Goal: Navigation & Orientation: Find specific page/section

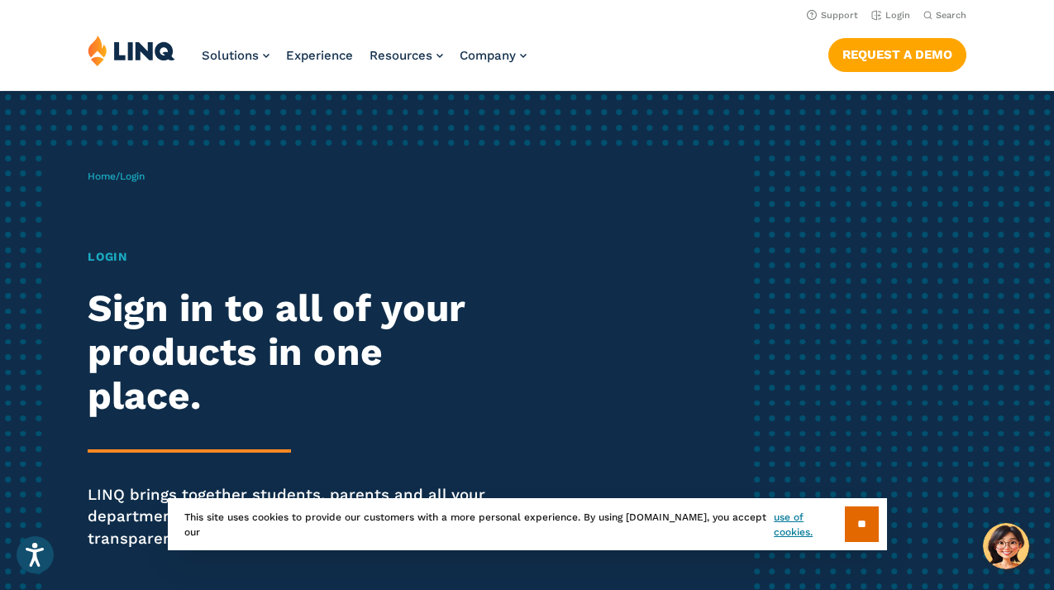
click at [114, 256] on h1 "Login" at bounding box center [291, 256] width 406 height 17
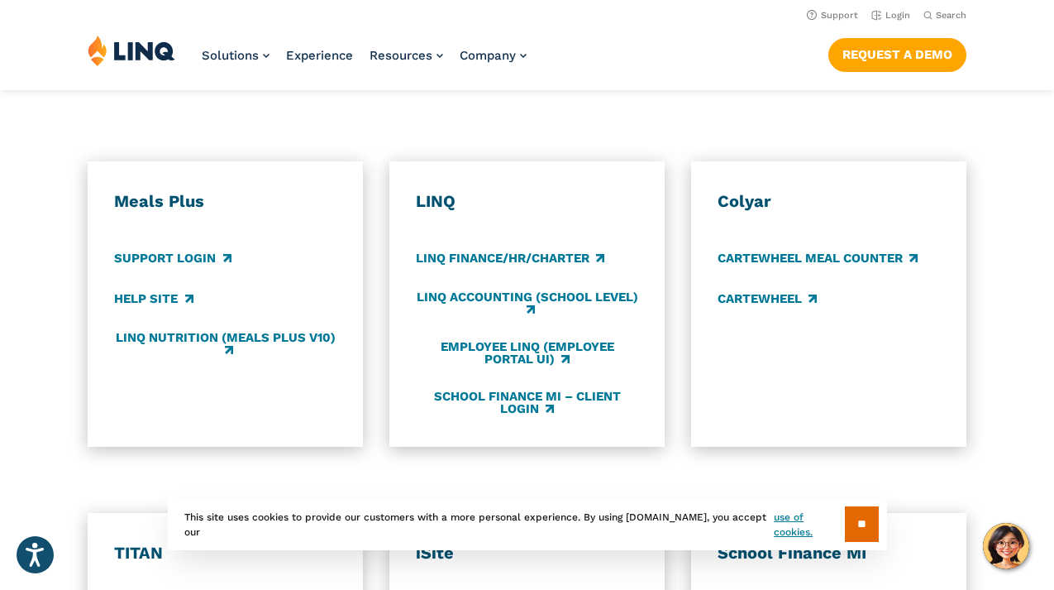
scroll to position [812, 0]
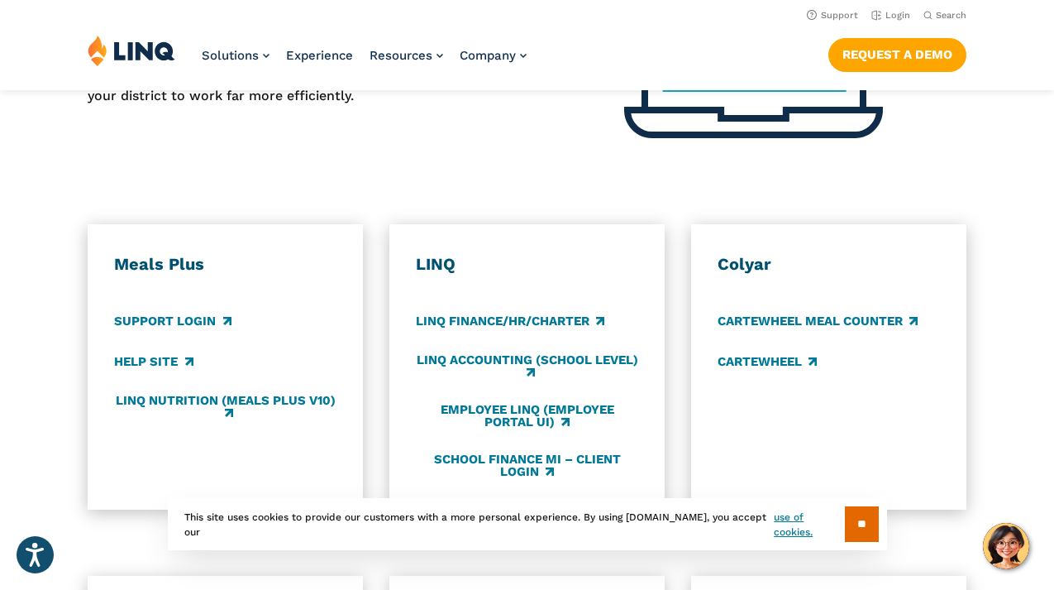
click at [178, 254] on div "Meals Plus Support Login Help Site LINQ Nutrition (Meals Plus v10)" at bounding box center [225, 367] width 222 height 226
click at [176, 254] on h3 "Meals Plus" at bounding box center [225, 264] width 222 height 21
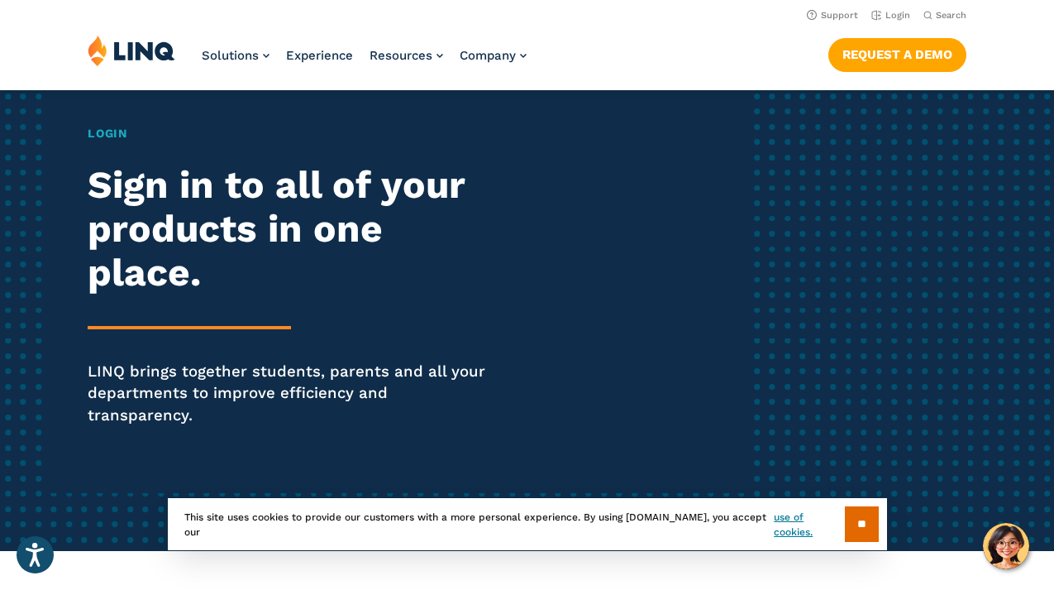
scroll to position [0, 0]
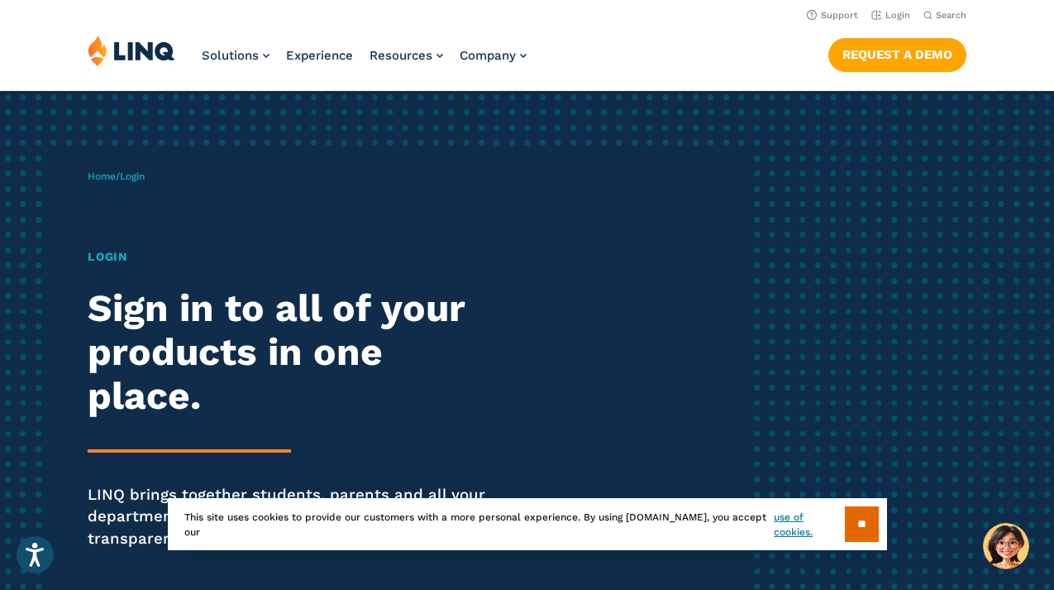
click at [121, 173] on span "Home / Login" at bounding box center [116, 176] width 57 height 12
click at [141, 173] on span "Login" at bounding box center [132, 176] width 25 height 12
click at [112, 260] on h1 "Login" at bounding box center [291, 256] width 406 height 17
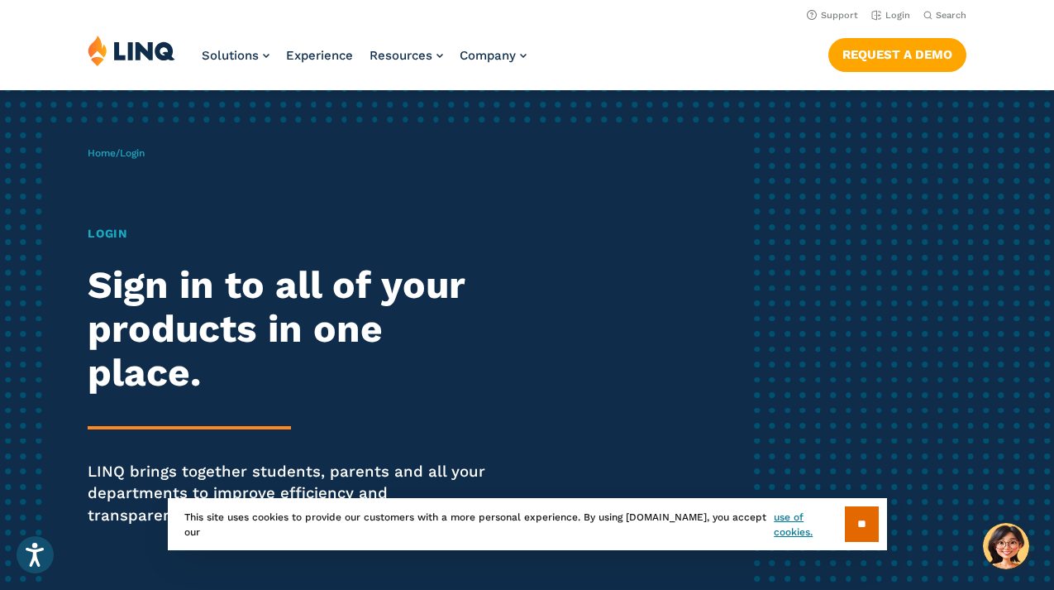
scroll to position [25, 0]
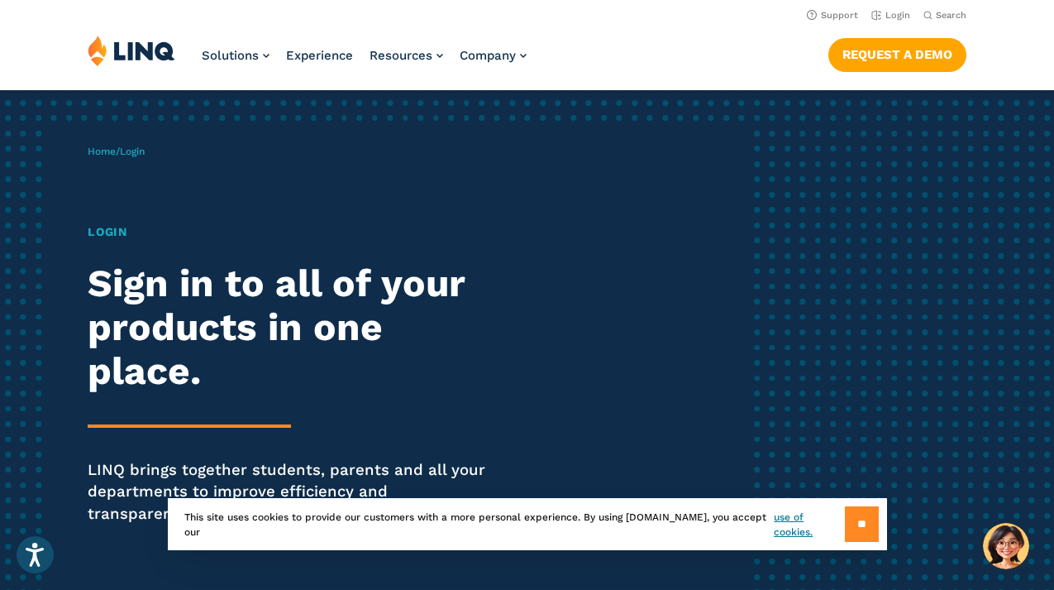
click at [858, 528] on input "**" at bounding box center [862, 524] width 34 height 36
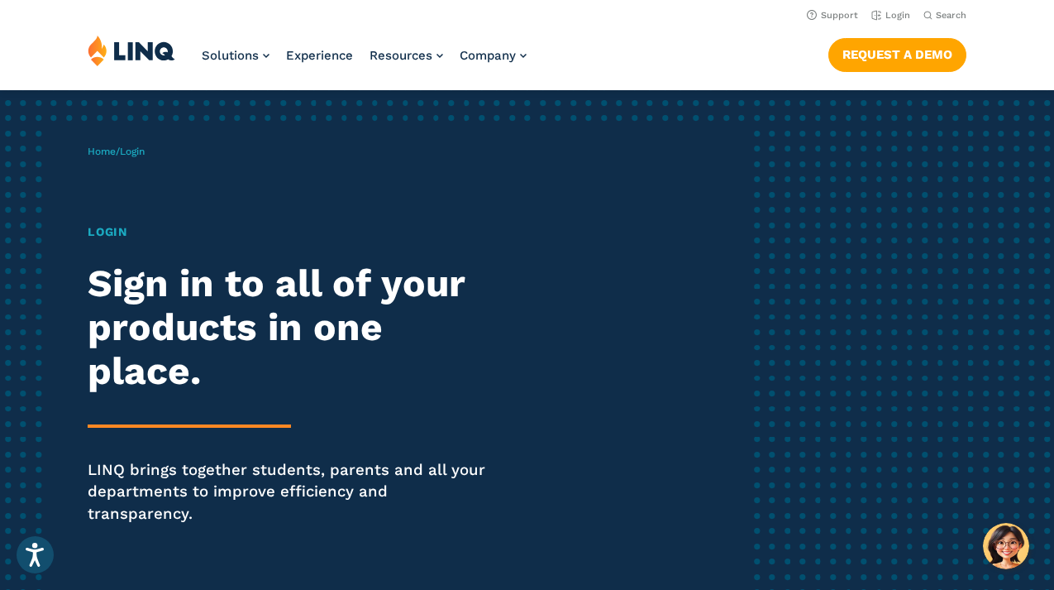
click at [111, 233] on h1 "Login" at bounding box center [291, 231] width 406 height 17
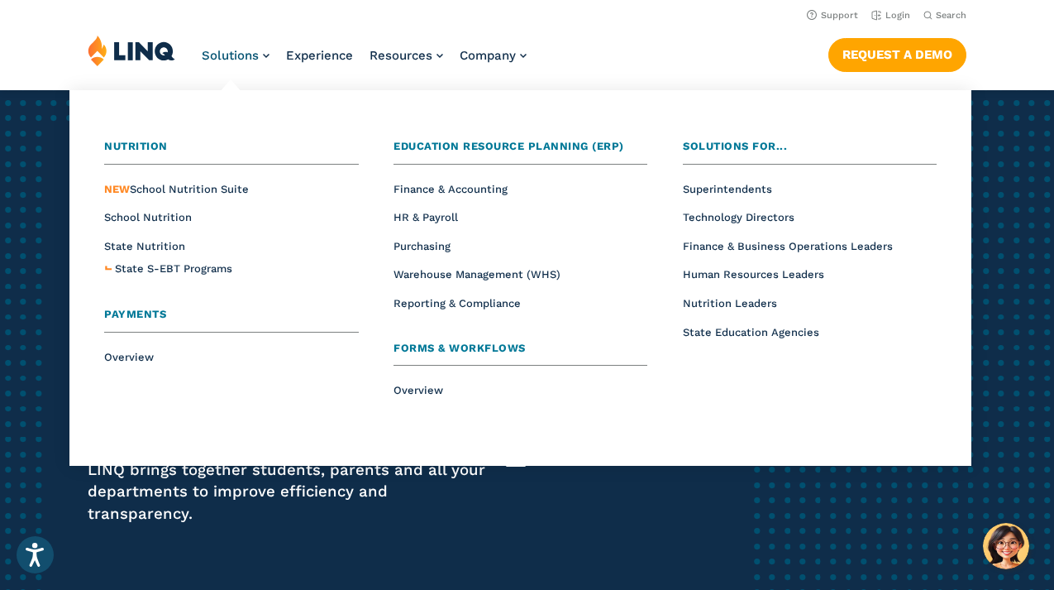
click at [129, 314] on span "Payments" at bounding box center [135, 314] width 62 height 12
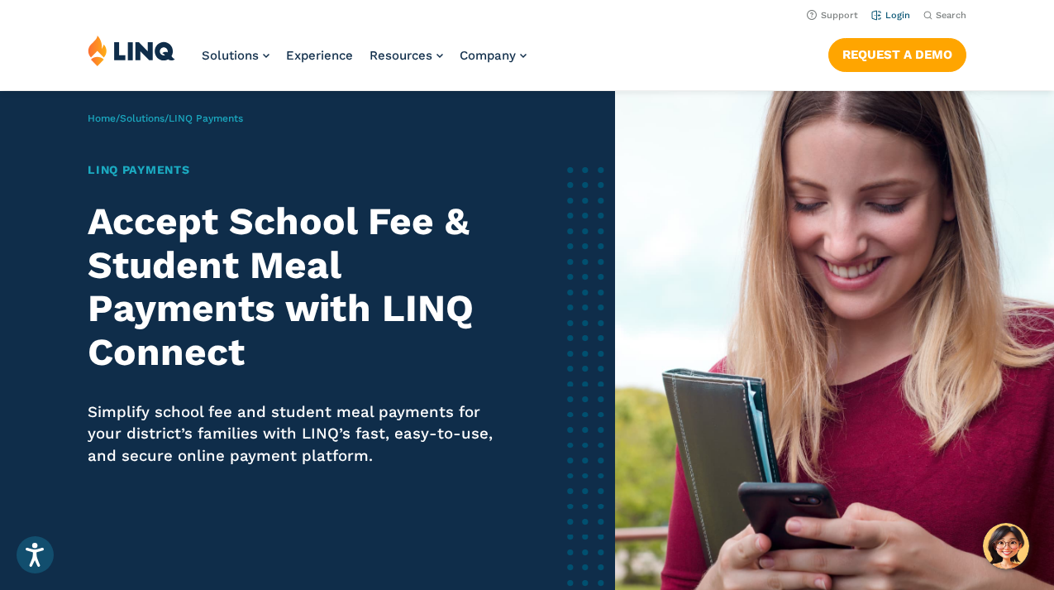
click at [895, 16] on link "Login" at bounding box center [891, 15] width 39 height 11
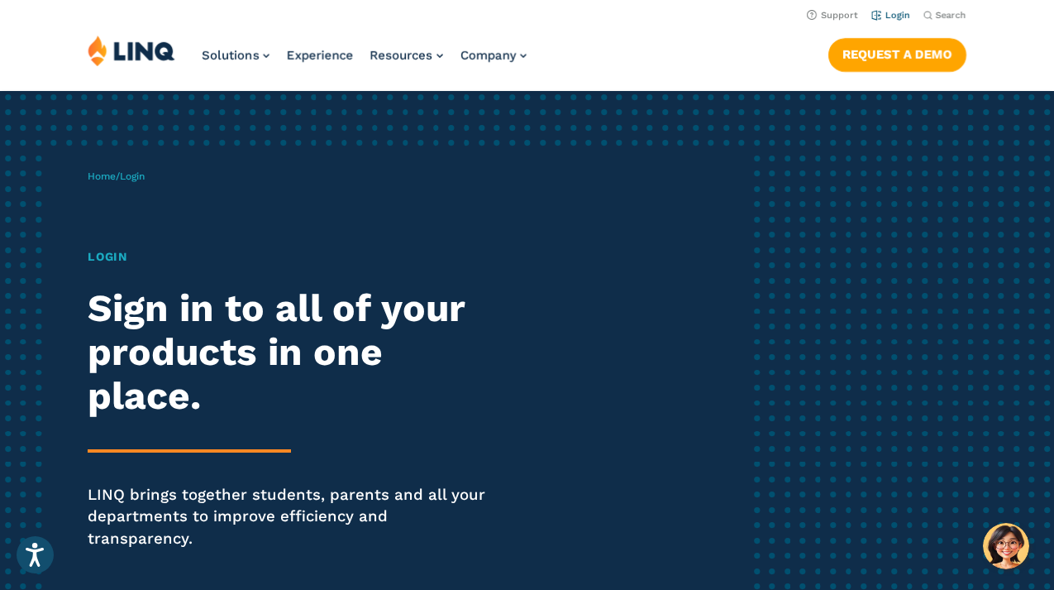
click at [895, 16] on link "Login" at bounding box center [891, 15] width 39 height 11
click at [112, 255] on h1 "Login" at bounding box center [291, 256] width 406 height 17
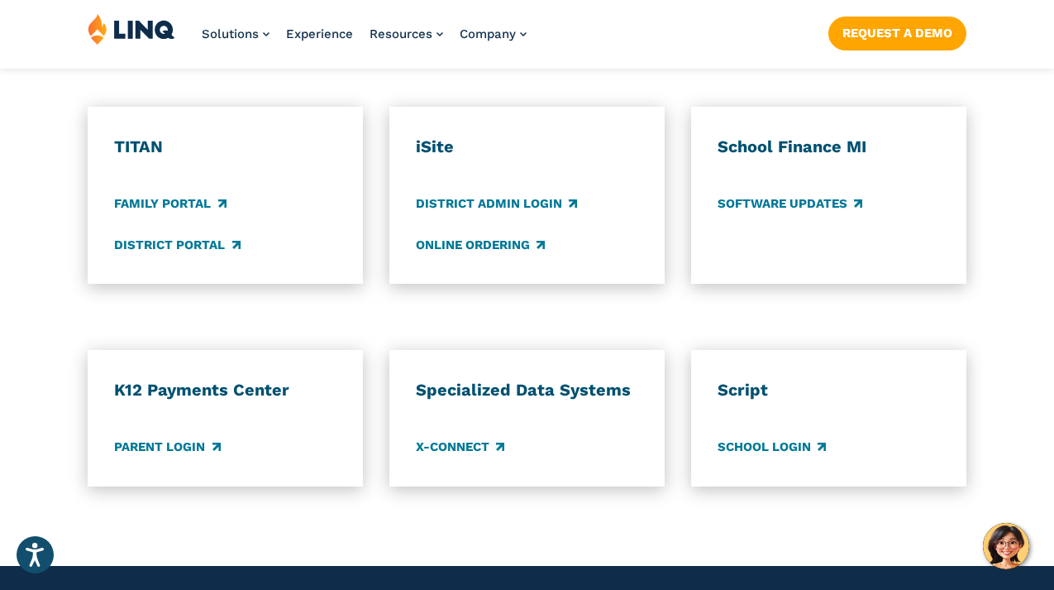
scroll to position [1287, 0]
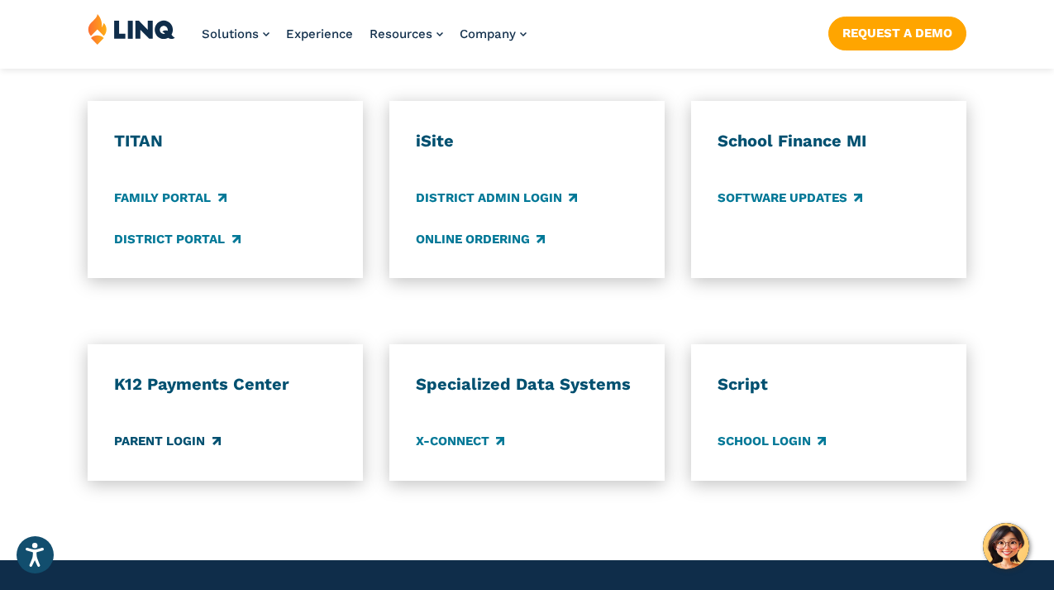
click at [170, 432] on link "Parent Login" at bounding box center [167, 441] width 106 height 18
